Goal: Check status: Check status

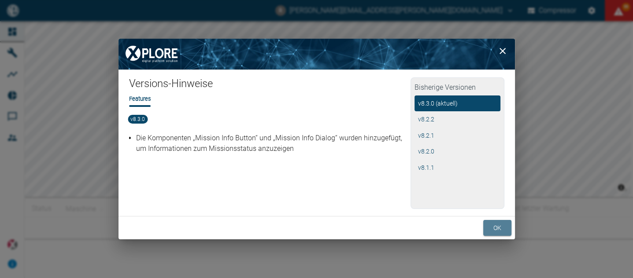
click at [499, 227] on button "ok" at bounding box center [497, 228] width 28 height 16
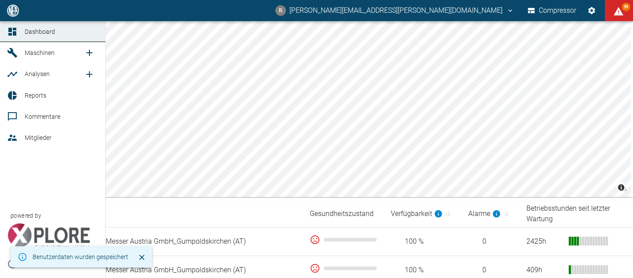
click at [48, 55] on span "Maschinen" at bounding box center [40, 52] width 30 height 7
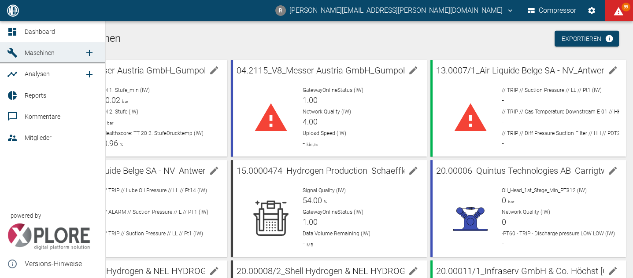
click at [6, 29] on link "Dashboard" at bounding box center [52, 31] width 105 height 21
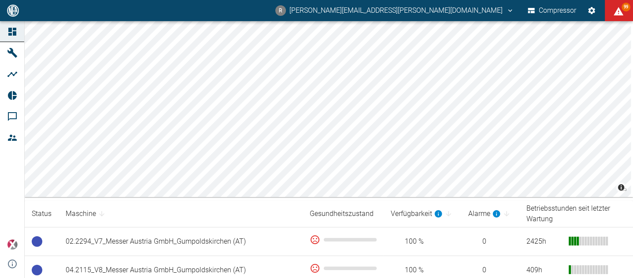
click at [13, 32] on icon at bounding box center [12, 32] width 8 height 8
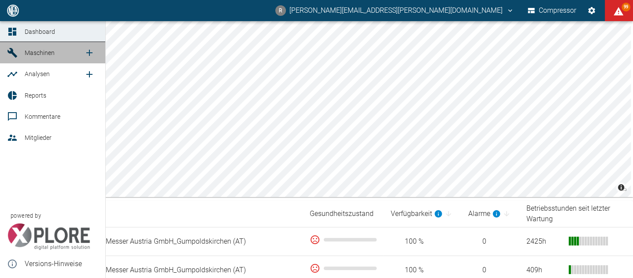
click at [39, 53] on span "Maschinen" at bounding box center [40, 52] width 30 height 7
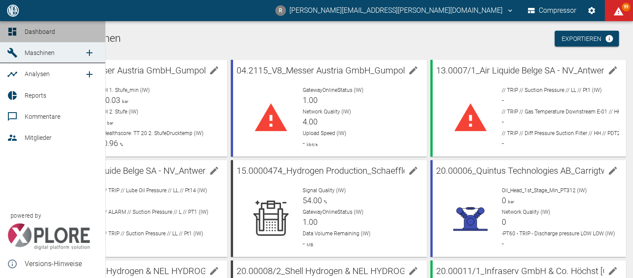
click at [41, 34] on span "Dashboard" at bounding box center [40, 31] width 30 height 7
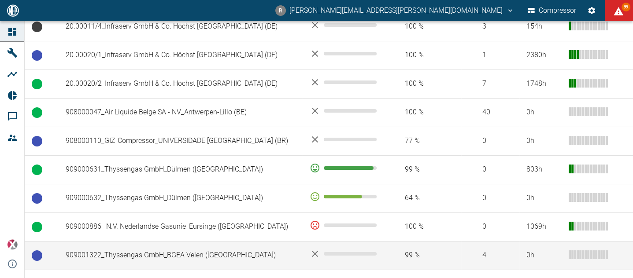
scroll to position [564, 0]
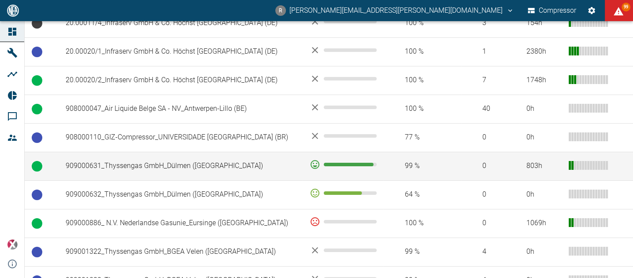
click at [132, 158] on td "909000631_Thyssengas GmbH_Dülmen ([GEOGRAPHIC_DATA])" at bounding box center [181, 166] width 244 height 29
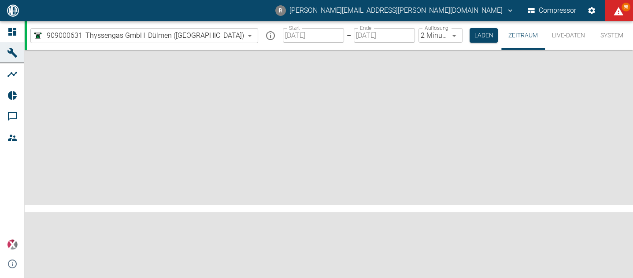
type input "2min"
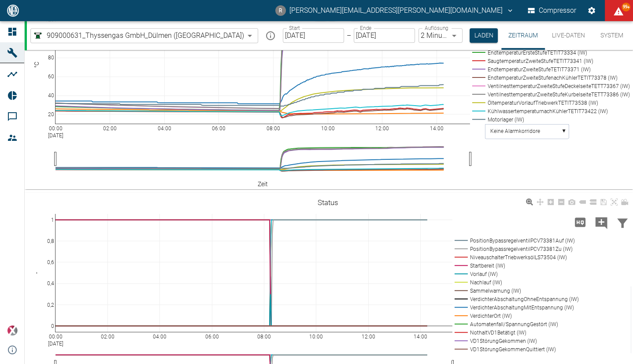
scroll to position [513, 0]
